Goal: Register for event/course

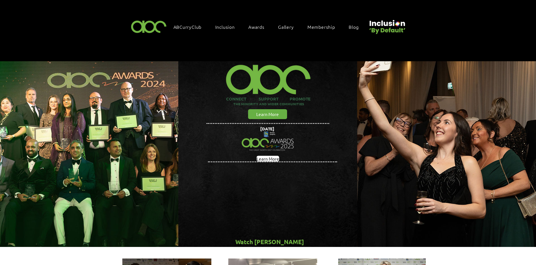
click at [285, 26] on span "Gallery" at bounding box center [286, 27] width 16 height 6
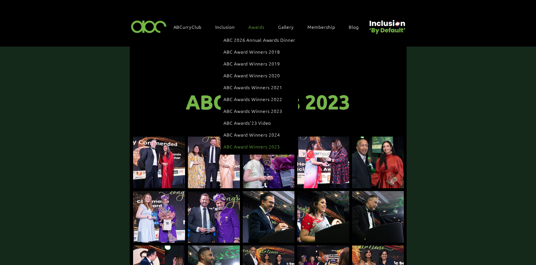
click at [271, 143] on span "ABC Award Winners 2025" at bounding box center [251, 146] width 56 height 6
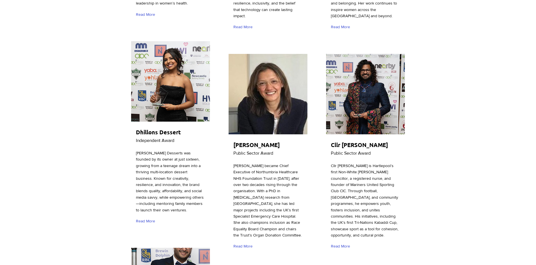
scroll to position [311, 0]
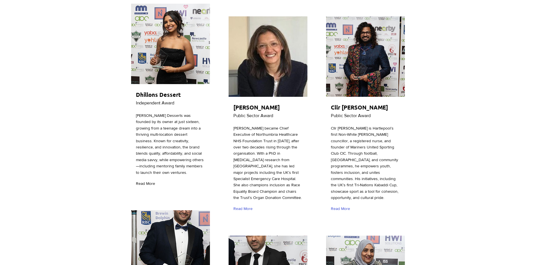
click at [145, 187] on span "Read More" at bounding box center [145, 184] width 19 height 6
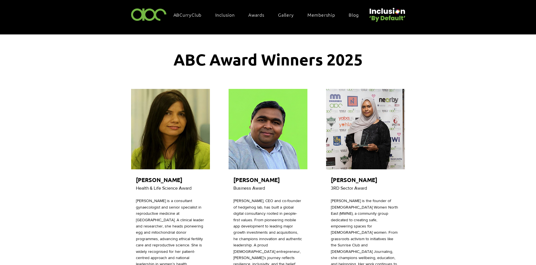
scroll to position [0, 0]
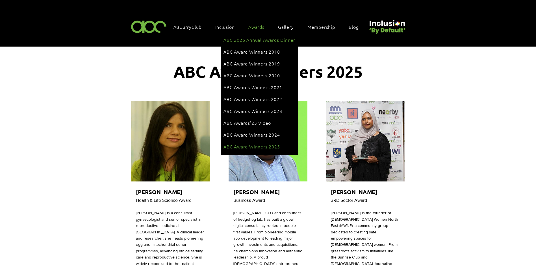
click at [252, 38] on span "ABC 2026 Annual Awards Dinner" at bounding box center [259, 40] width 72 height 6
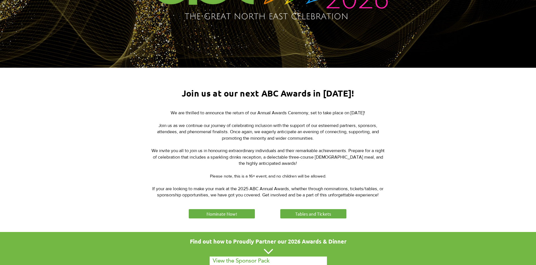
scroll to position [141, 0]
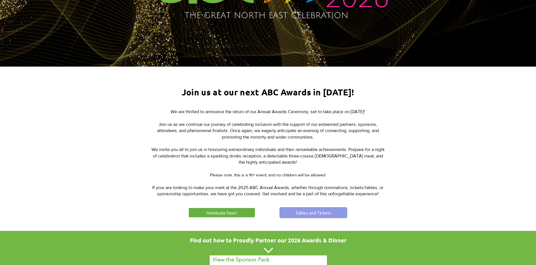
click at [309, 212] on span "Tables and Tickets" at bounding box center [313, 213] width 36 height 6
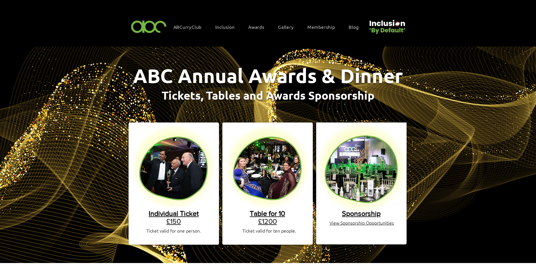
click at [365, 210] on span "Sponsorship" at bounding box center [361, 214] width 39 height 8
click at [266, 216] on link "Table for 10 £1200" at bounding box center [267, 218] width 35 height 16
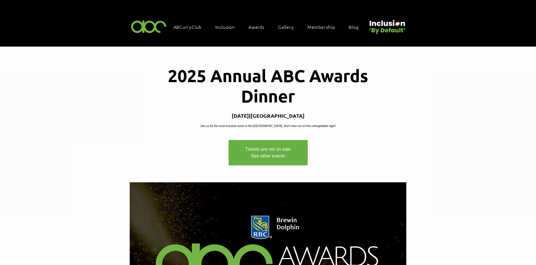
click at [266, 158] on link "See other events" at bounding box center [268, 156] width 34 height 5
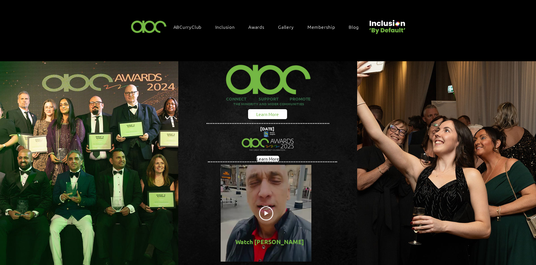
click at [271, 111] on span "Learn More" at bounding box center [267, 114] width 23 height 6
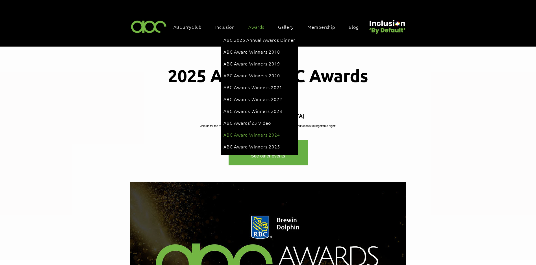
click at [264, 129] on link "ABC Award Winners 2024" at bounding box center [259, 134] width 72 height 11
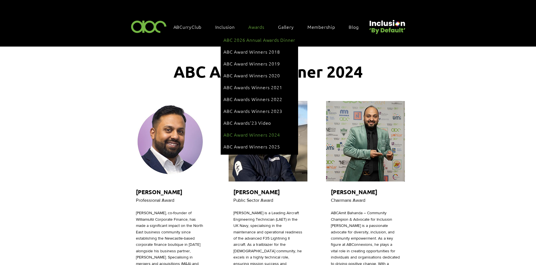
click at [242, 40] on span "ABC 2026 Annual Awards Dinner" at bounding box center [259, 40] width 72 height 6
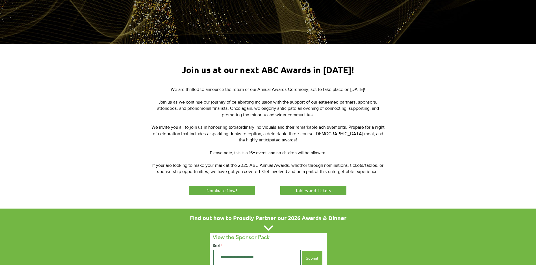
scroll to position [169, 0]
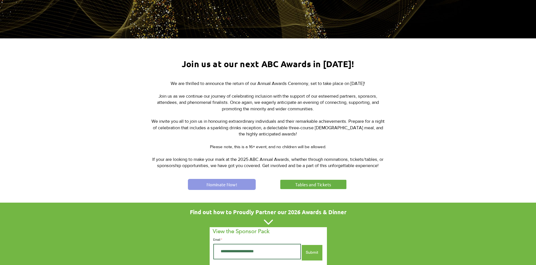
click at [212, 182] on span "Nominate Now!" at bounding box center [221, 185] width 31 height 6
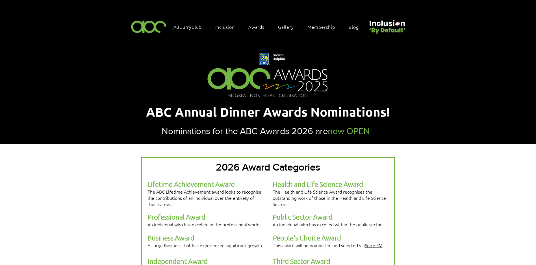
click at [164, 220] on span "Professional Award" at bounding box center [176, 217] width 58 height 8
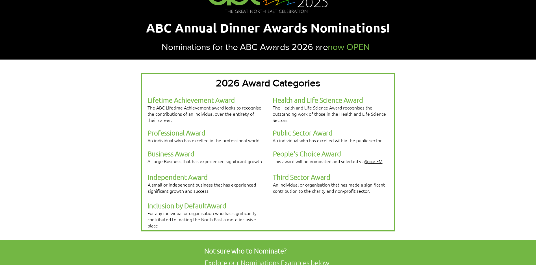
scroll to position [85, 0]
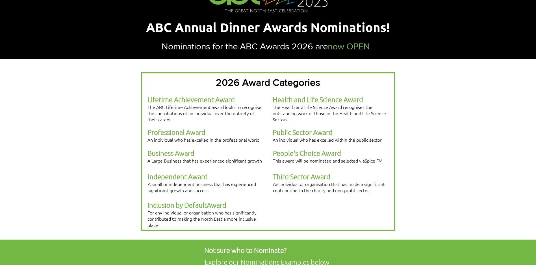
click at [164, 134] on span "Professional Award" at bounding box center [176, 132] width 58 height 8
click at [164, 129] on div at bounding box center [268, 151] width 254 height 159
click at [163, 136] on span "Professional Award" at bounding box center [176, 132] width 58 height 8
